Goal: Task Accomplishment & Management: Manage account settings

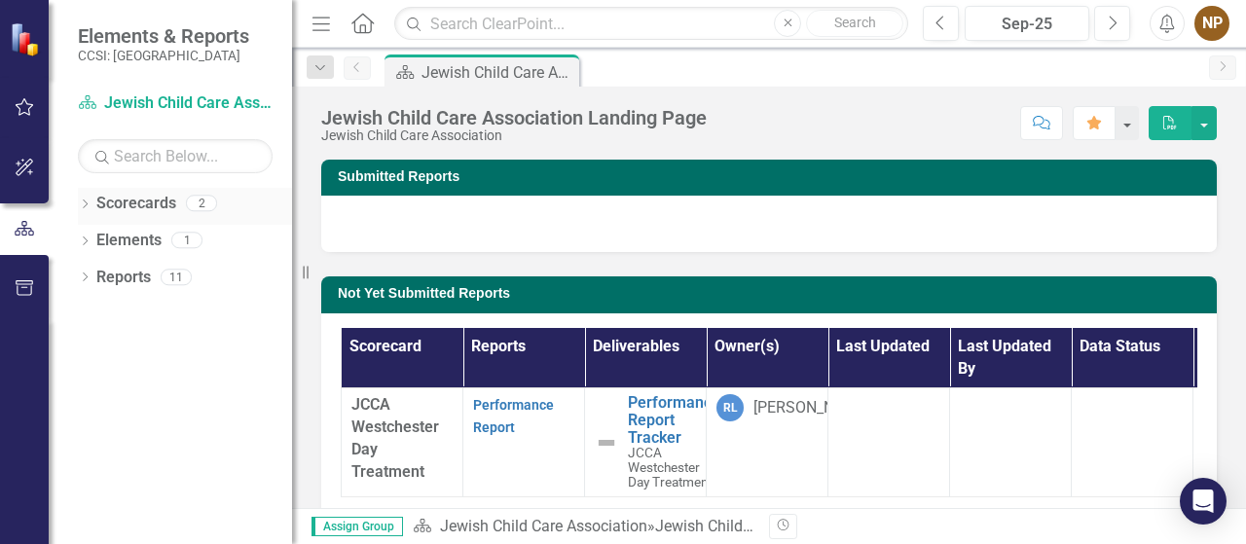
click at [156, 211] on link "Scorecards" at bounding box center [136, 204] width 80 height 22
click at [203, 202] on div "2" at bounding box center [201, 204] width 31 height 17
click at [502, 429] on link "Performance Report" at bounding box center [513, 416] width 81 height 38
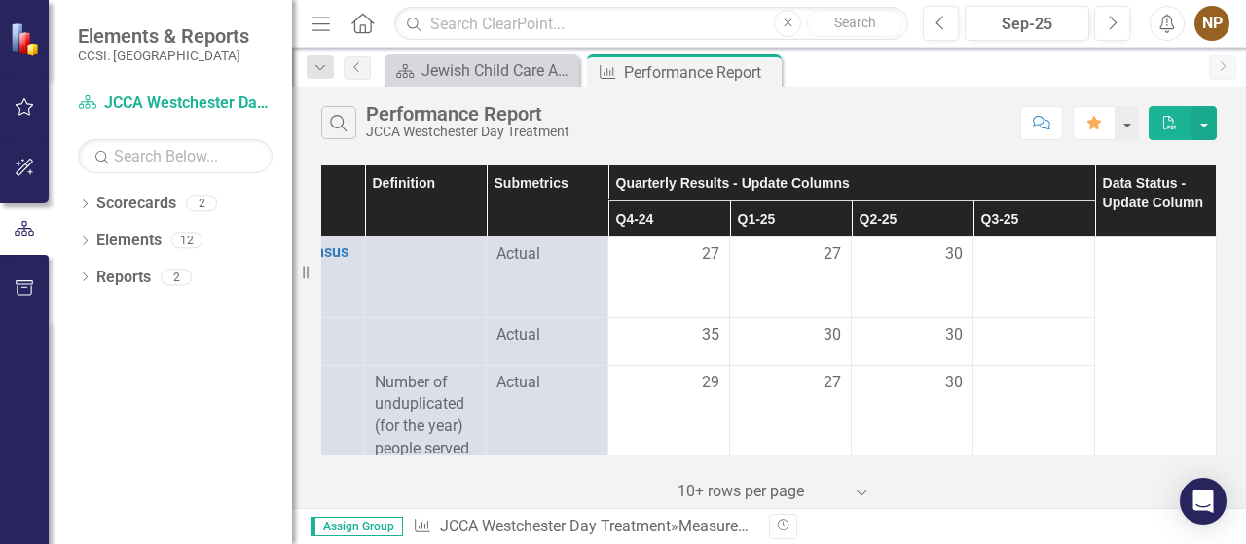
scroll to position [0, 92]
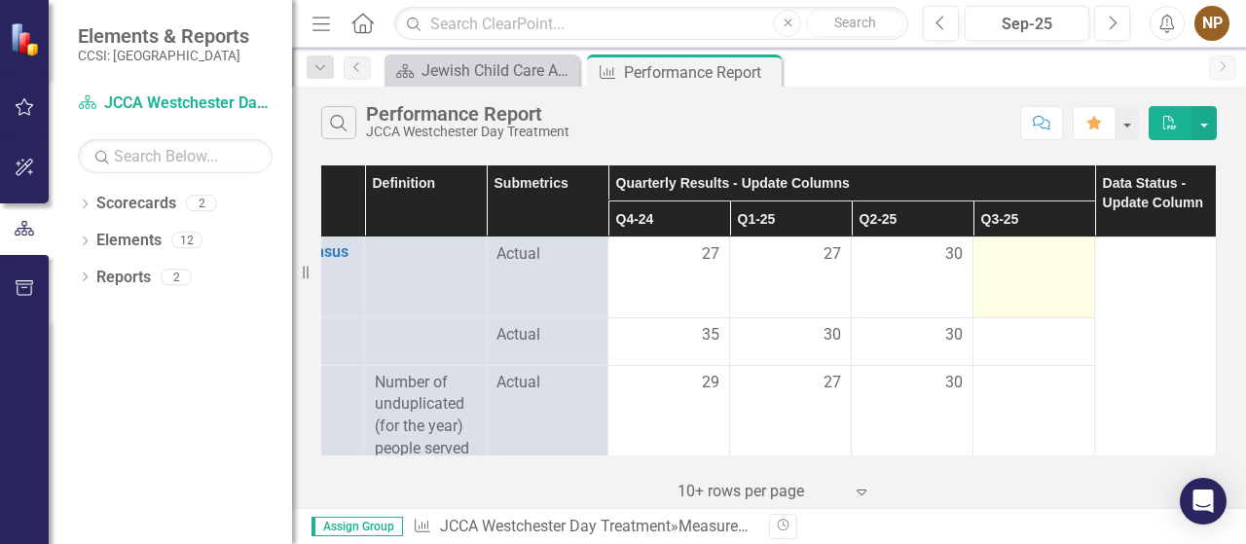
click at [1042, 295] on td at bounding box center [1035, 278] width 122 height 81
click at [1012, 260] on div at bounding box center [1033, 254] width 101 height 23
click at [1011, 285] on td at bounding box center [1035, 278] width 122 height 81
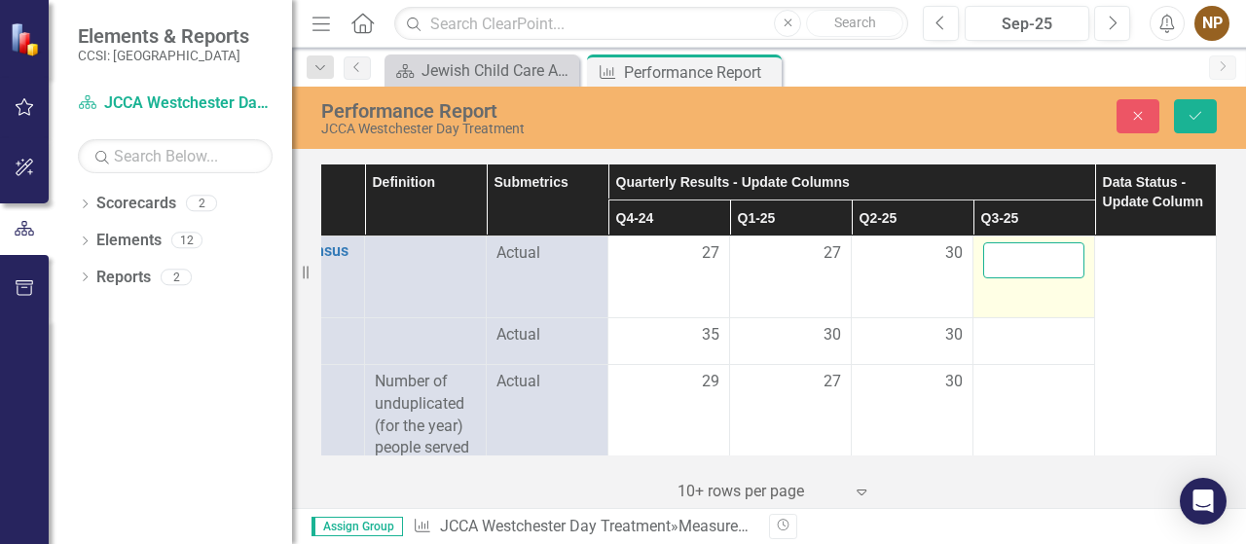
click at [1012, 264] on input "number" at bounding box center [1033, 260] width 101 height 36
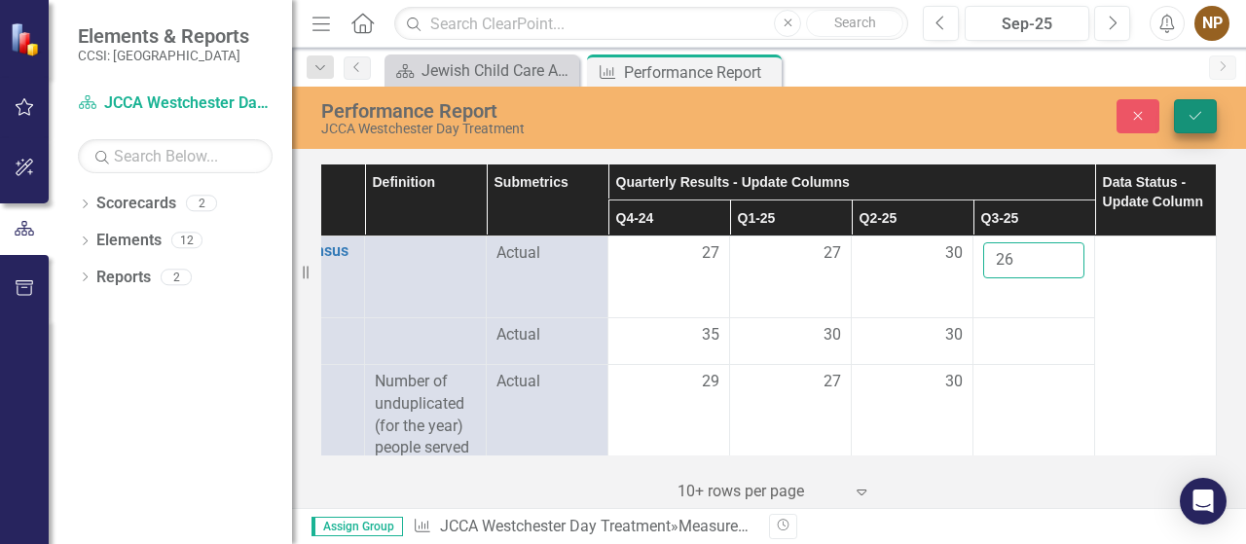
type input "26"
click at [1201, 116] on icon "Save" at bounding box center [1196, 116] width 18 height 14
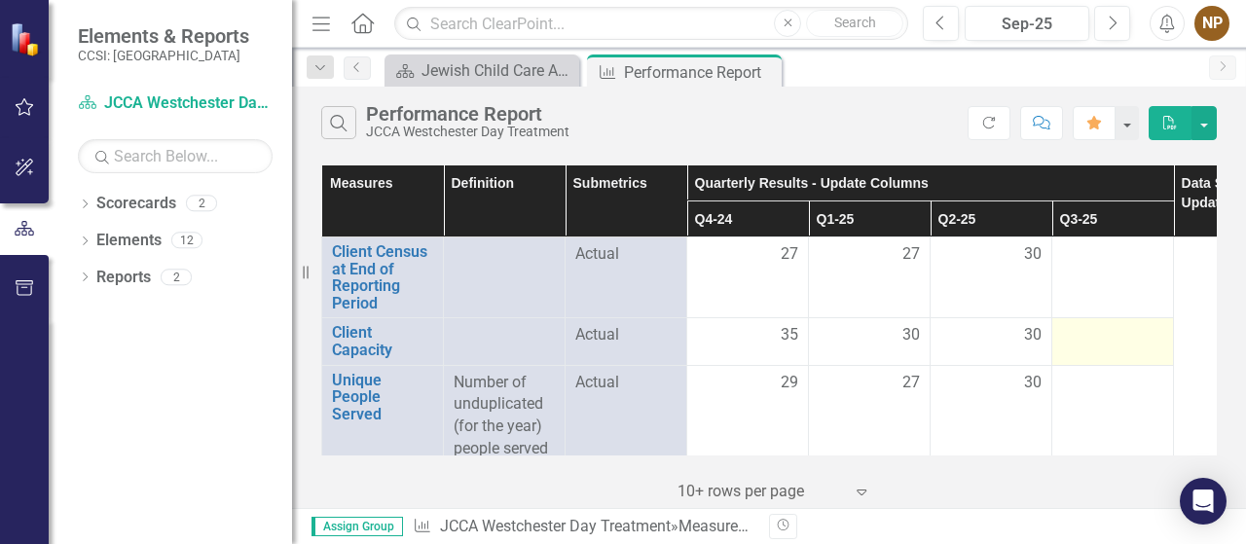
click at [1114, 337] on div at bounding box center [1112, 335] width 101 height 23
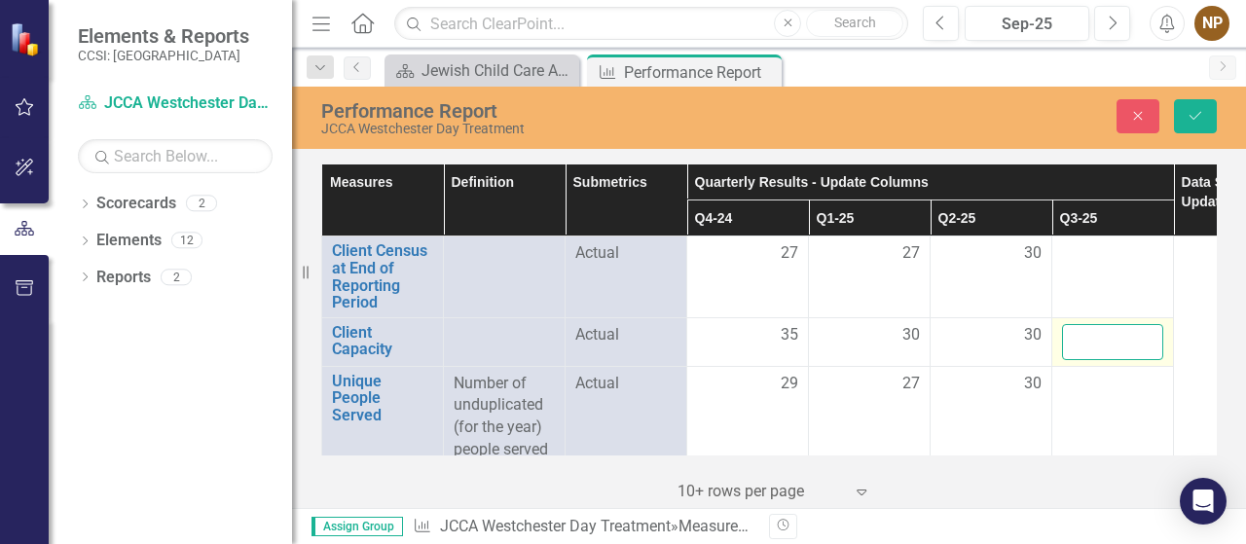
click at [1105, 344] on input "number" at bounding box center [1112, 342] width 101 height 36
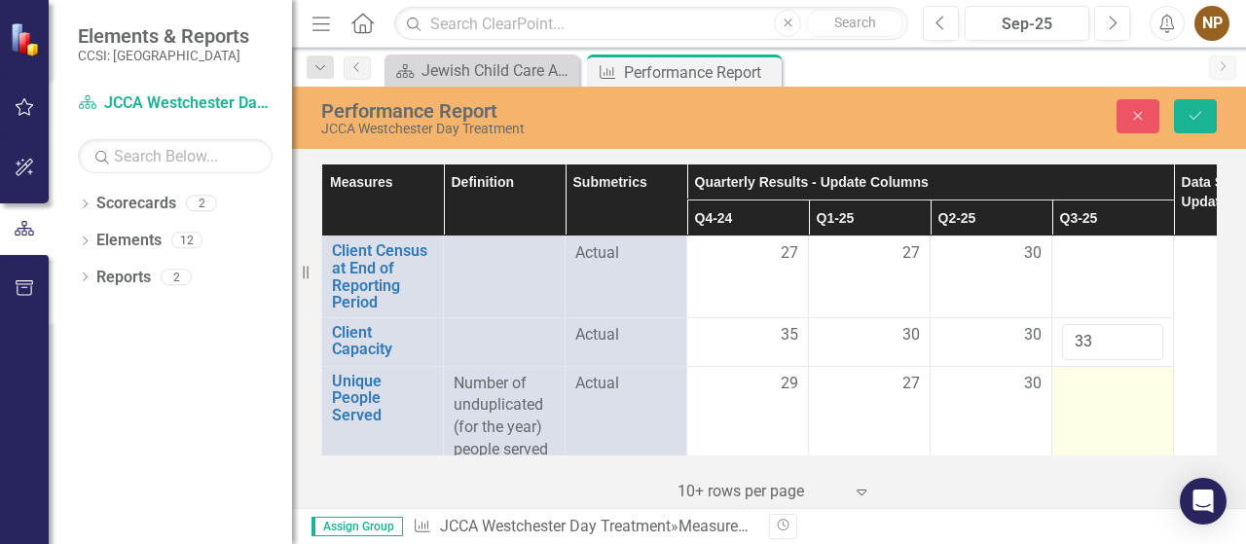
click at [1124, 383] on div at bounding box center [1112, 384] width 101 height 23
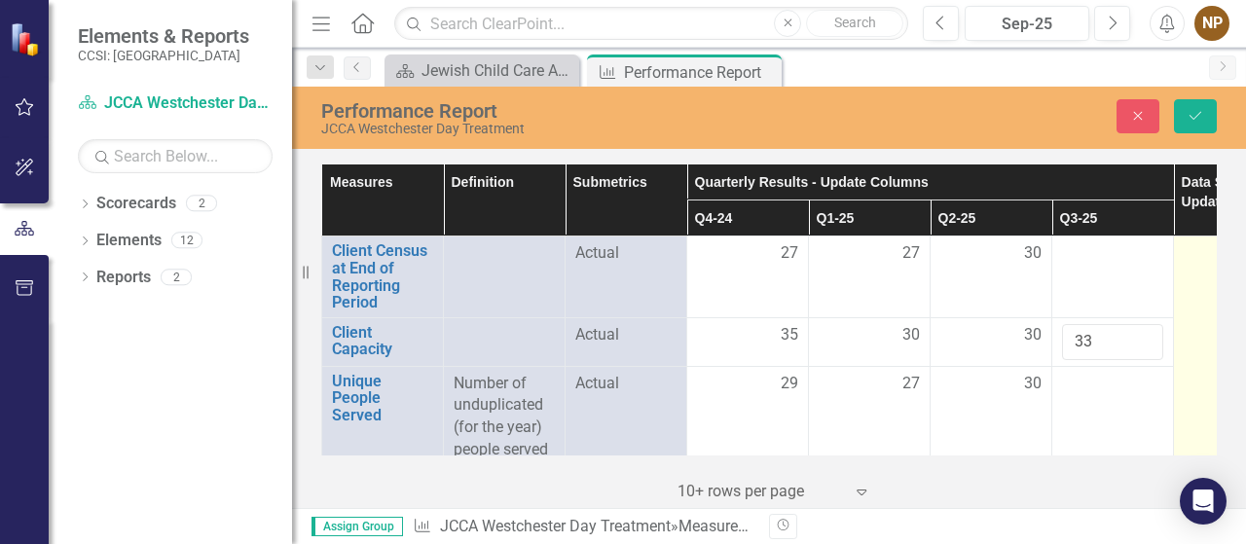
click at [1190, 249] on div at bounding box center [1234, 253] width 101 height 23
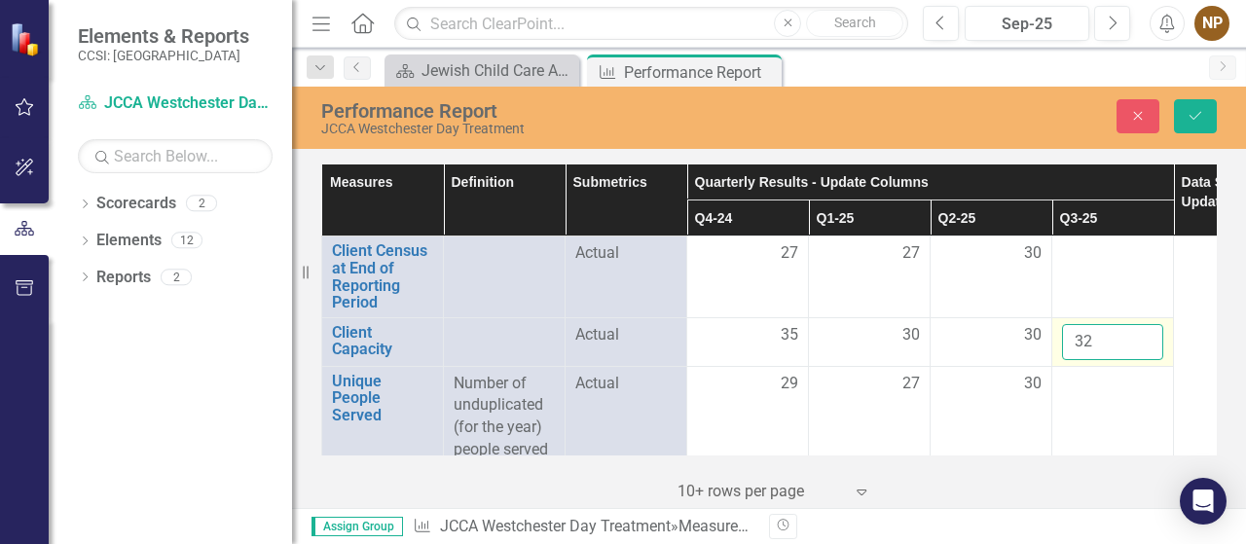
type input "32"
click at [1138, 342] on input "32" at bounding box center [1112, 342] width 101 height 36
click button "Save" at bounding box center [1195, 116] width 43 height 34
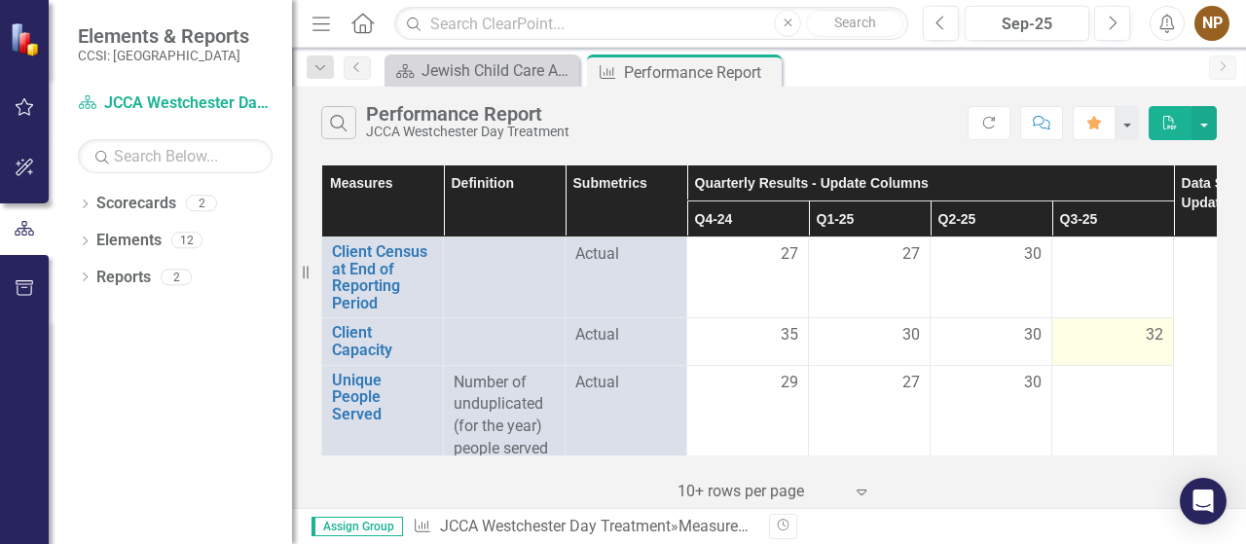
click at [1144, 340] on div "32" at bounding box center [1112, 335] width 101 height 22
click at [1132, 336] on div "32" at bounding box center [1112, 335] width 101 height 22
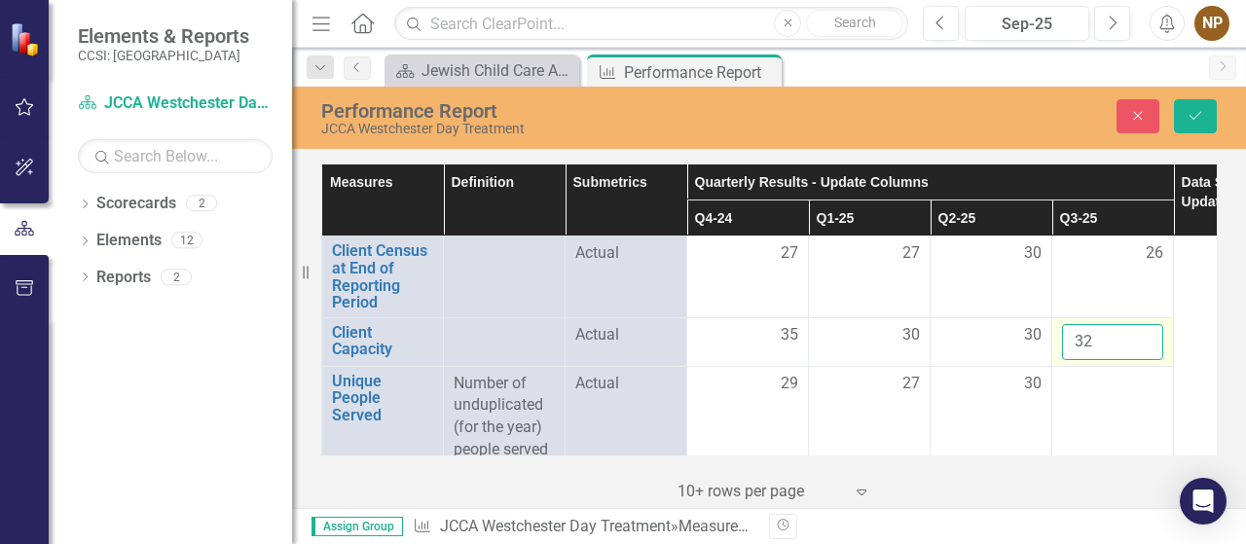
click at [1132, 336] on input "32" at bounding box center [1112, 342] width 101 height 36
type input "33"
click at [1141, 337] on input "33" at bounding box center [1112, 342] width 101 height 36
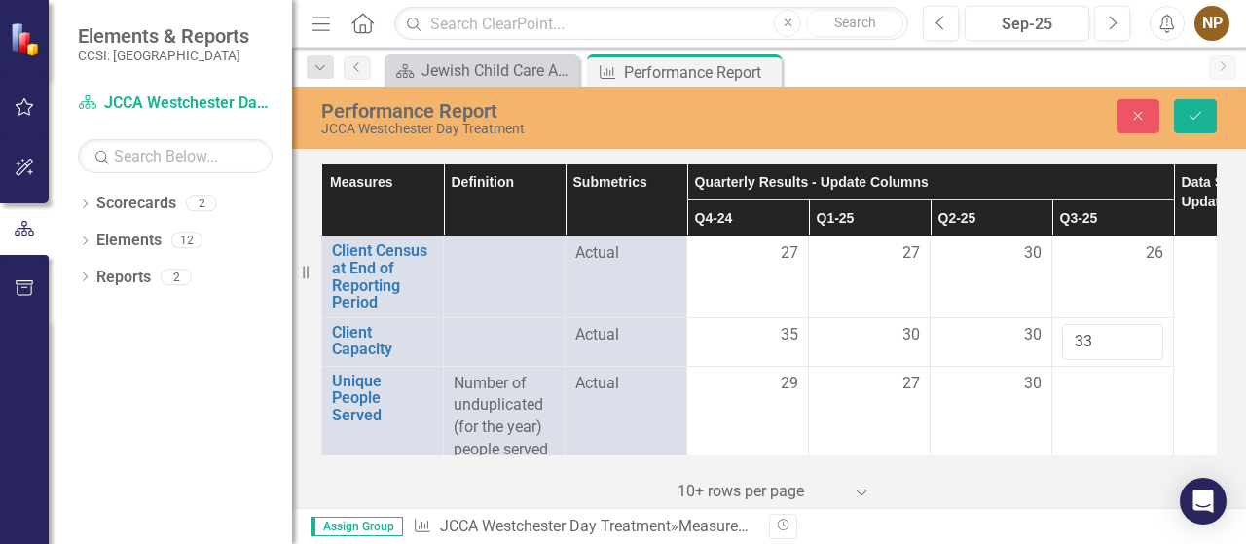
click at [1221, 338] on div "Measures Definition Submetrics Quarterly Results - Update Columns Data Status -…" at bounding box center [769, 333] width 954 height 349
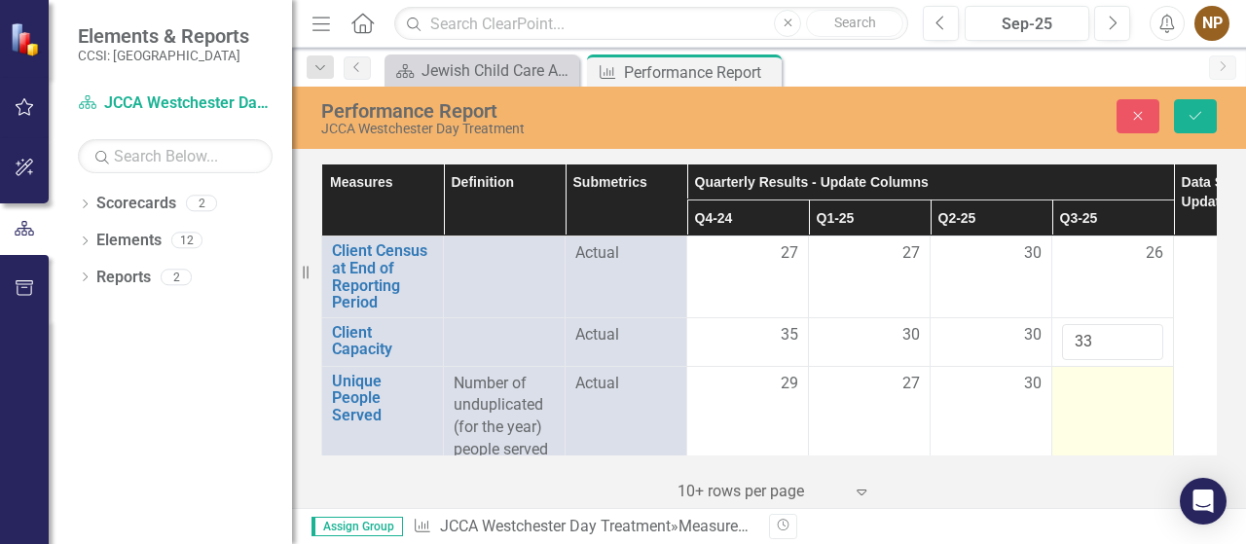
click at [1114, 395] on td at bounding box center [1113, 413] width 122 height 95
click at [1114, 395] on input "number" at bounding box center [1112, 391] width 101 height 36
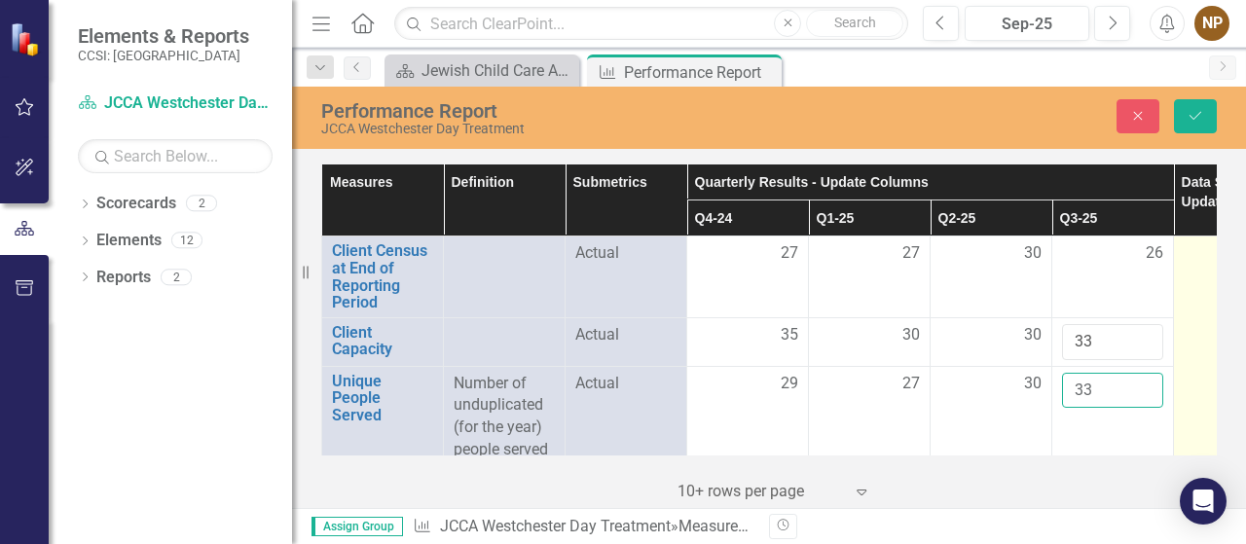
type input "33"
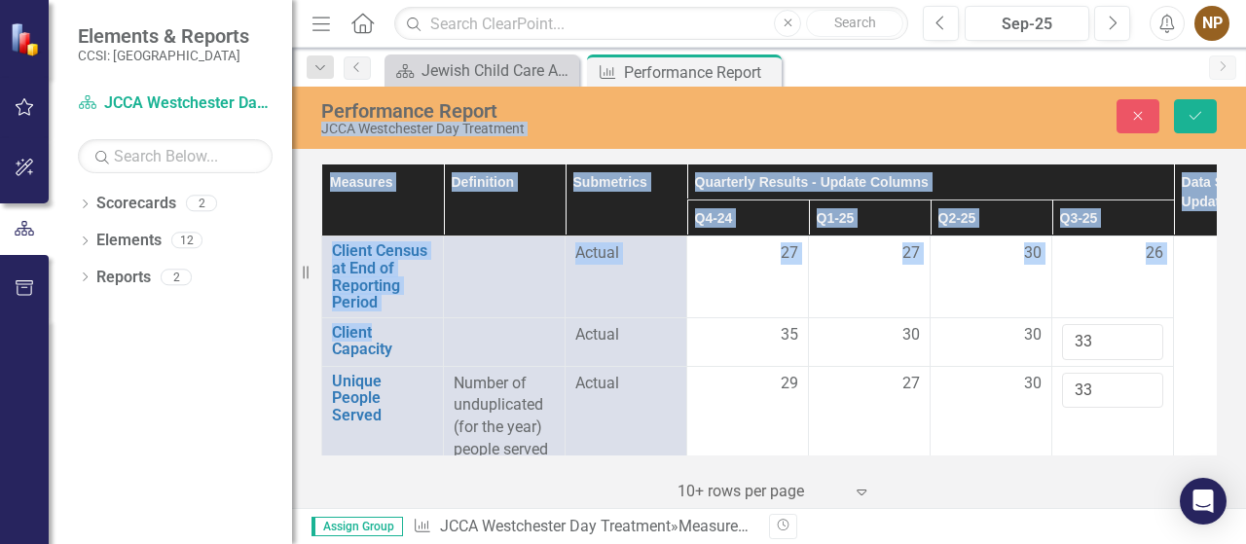
drag, startPoint x: 1188, startPoint y: 353, endPoint x: 791, endPoint y: 69, distance: 488.4
click at [791, 69] on div "Menu Home Search Close Search Previous Sep-25 Next Alerts NP User Edit Profile …" at bounding box center [769, 272] width 954 height 544
